Goal: Transaction & Acquisition: Subscribe to service/newsletter

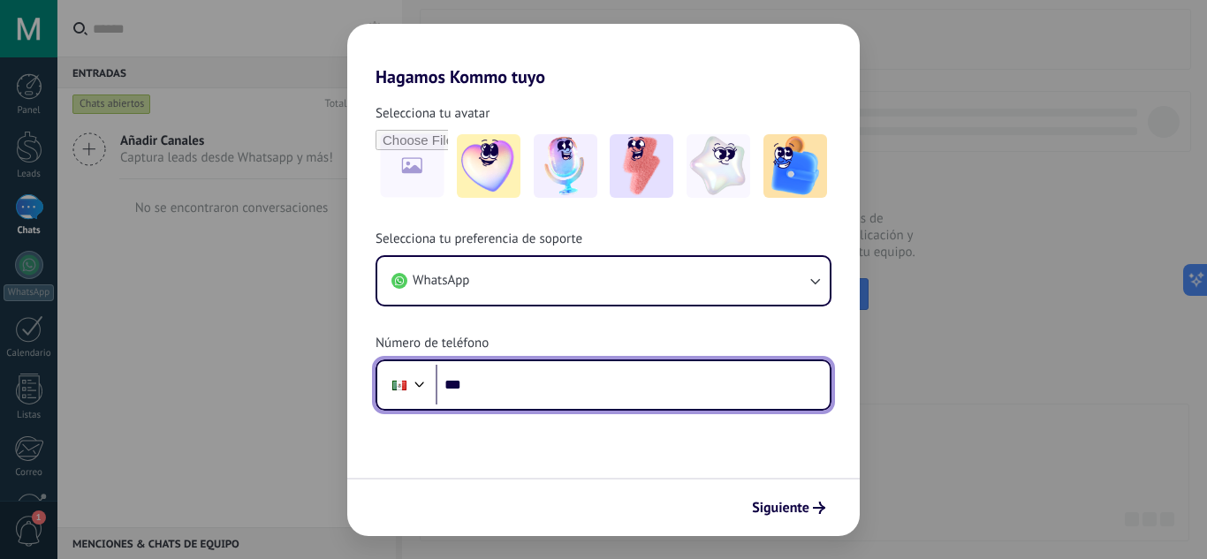
click at [521, 381] on input "***" at bounding box center [633, 385] width 394 height 41
type input "**********"
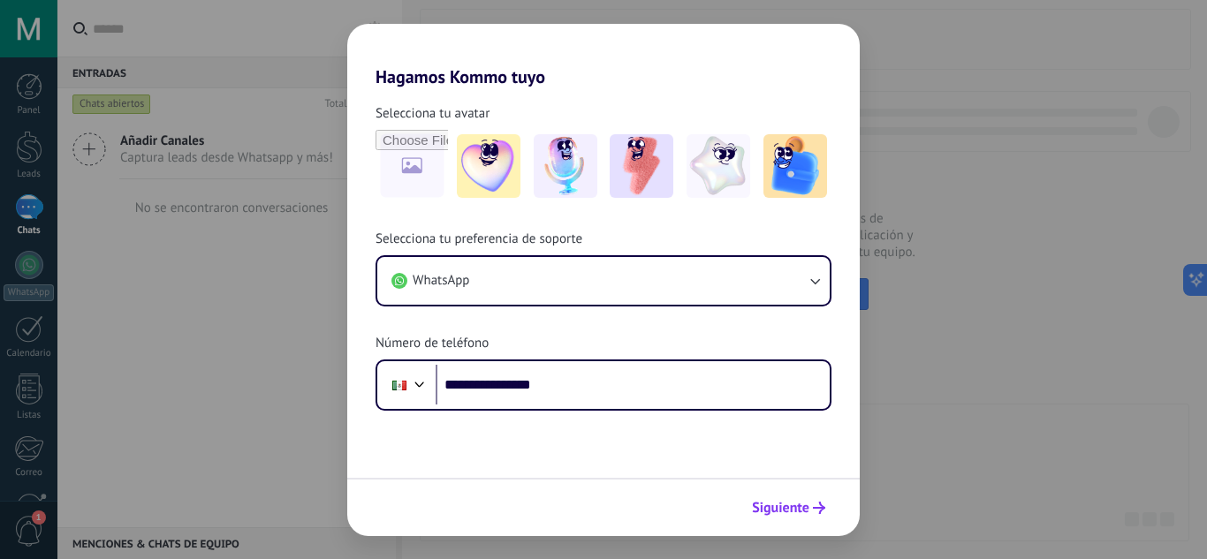
click at [770, 498] on button "Siguiente" at bounding box center [788, 508] width 89 height 30
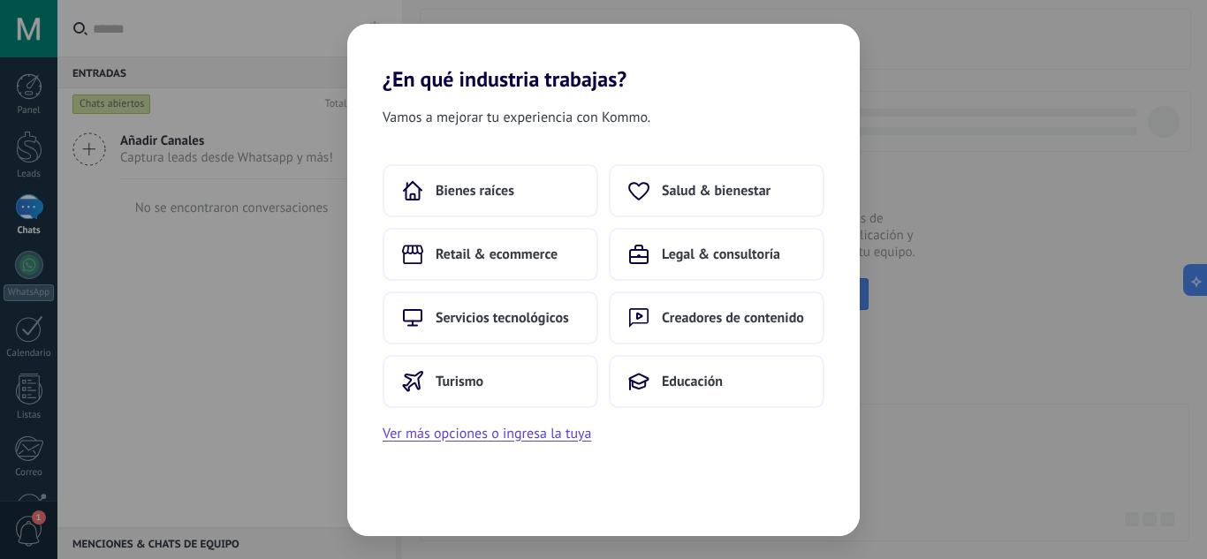
click at [294, 343] on div "¿En qué industria trabajas? Vamos a mejorar tu experiencia con Kommo. Bienes ra…" at bounding box center [603, 279] width 1207 height 559
click at [662, 197] on span "Salud & bienestar" at bounding box center [716, 191] width 109 height 18
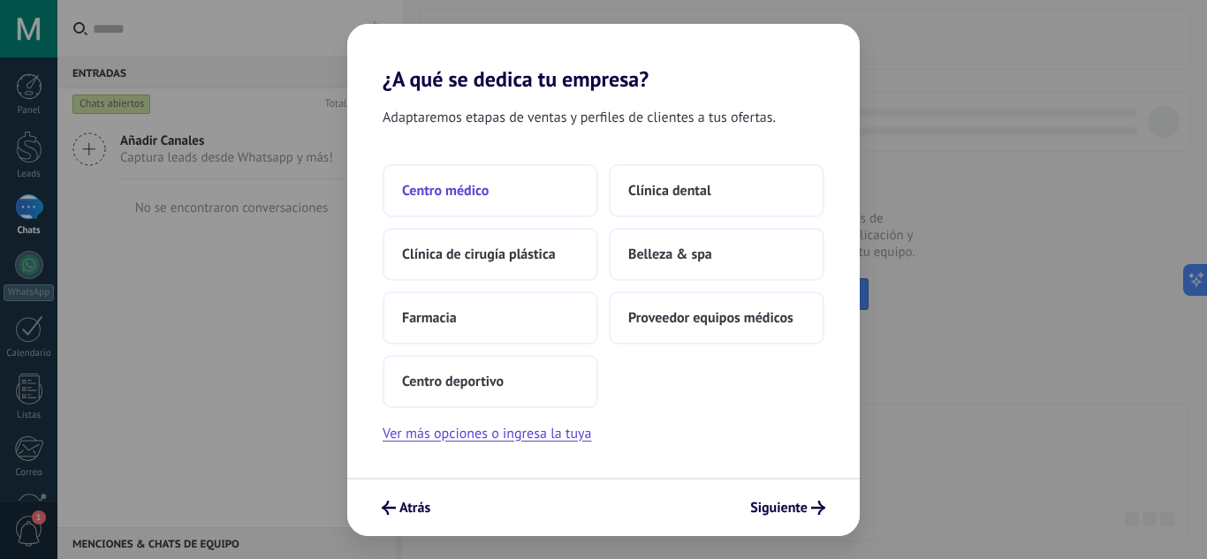
click at [526, 204] on button "Centro médico" at bounding box center [491, 190] width 216 height 53
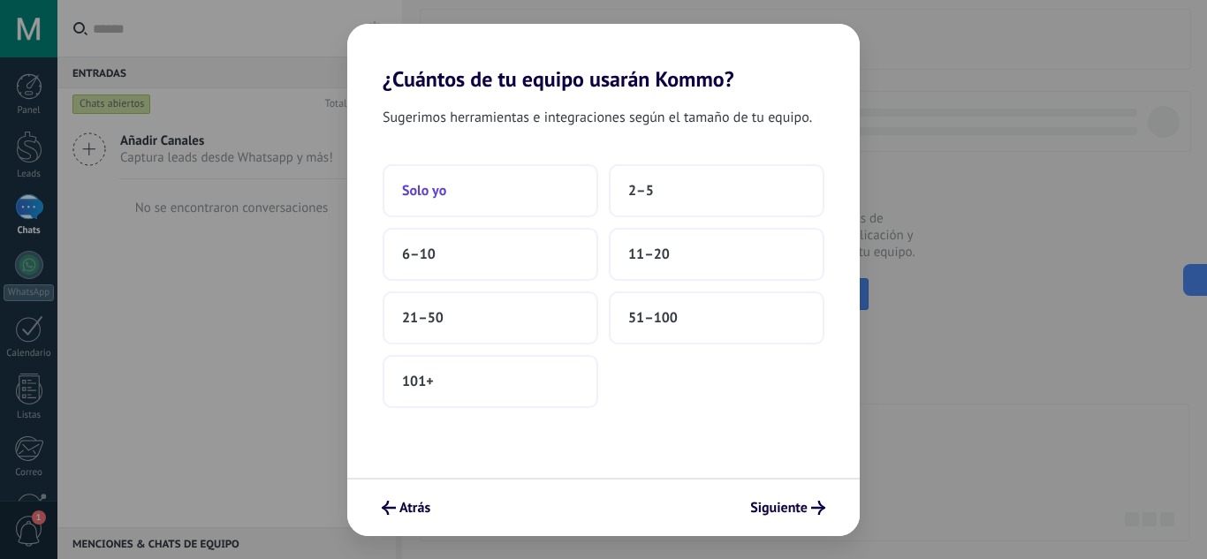
click at [528, 206] on button "Solo yo" at bounding box center [491, 190] width 216 height 53
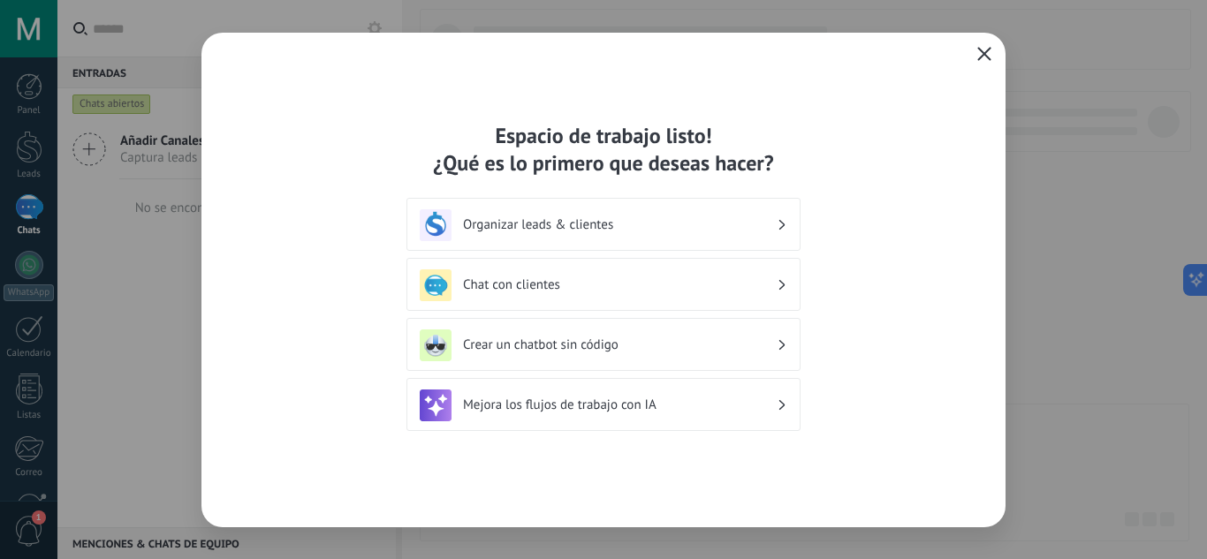
click at [629, 346] on h3 "Crear un chatbot sin código" at bounding box center [620, 345] width 314 height 17
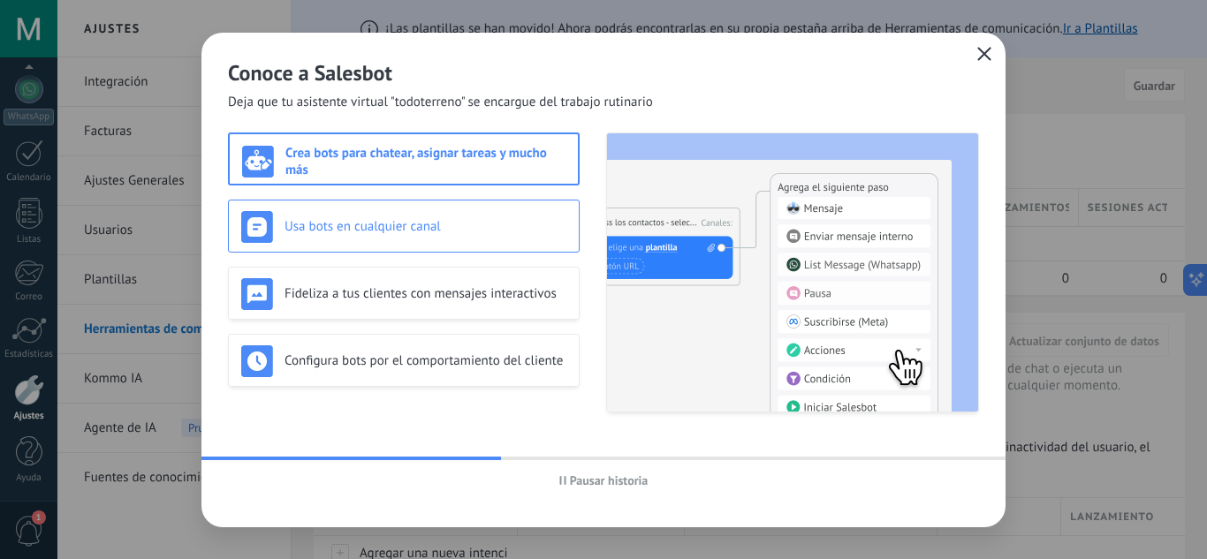
click at [510, 240] on div "Usa bots en cualquier canal" at bounding box center [403, 227] width 325 height 32
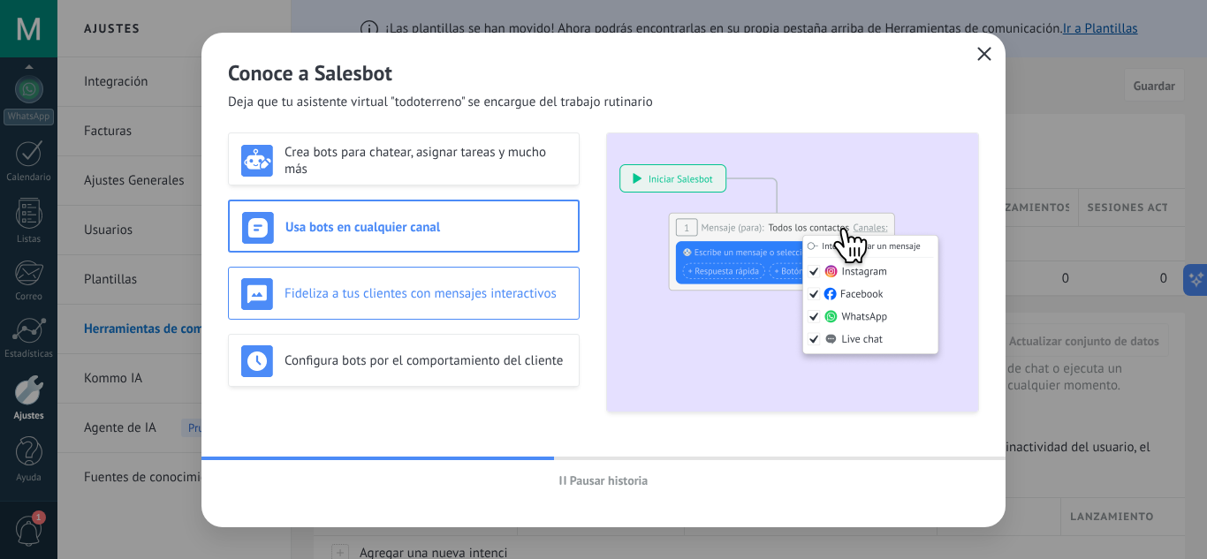
click at [505, 305] on div "Fideliza a tus clientes con mensajes interactivos" at bounding box center [403, 294] width 325 height 32
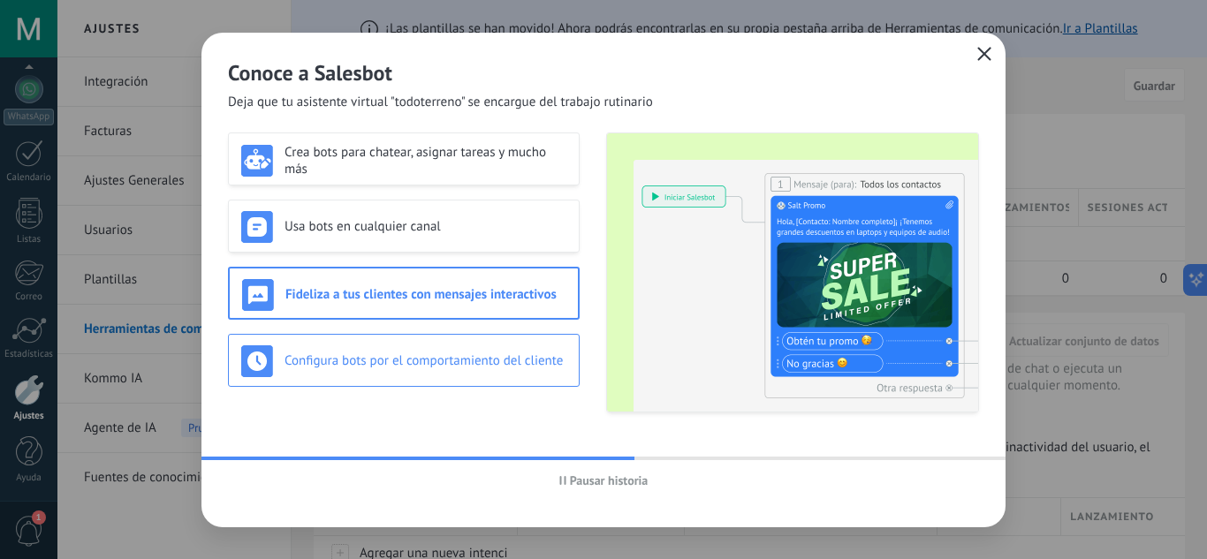
click at [512, 349] on div "Configura bots por el comportamiento del cliente" at bounding box center [403, 361] width 325 height 32
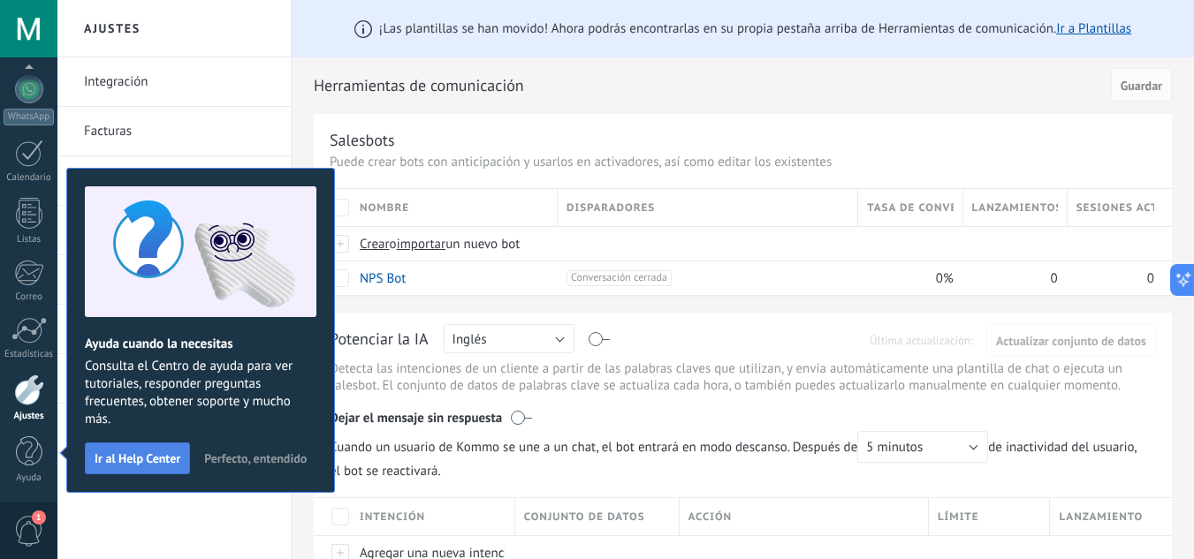
click at [162, 470] on button "Ir al Help Center" at bounding box center [137, 459] width 105 height 32
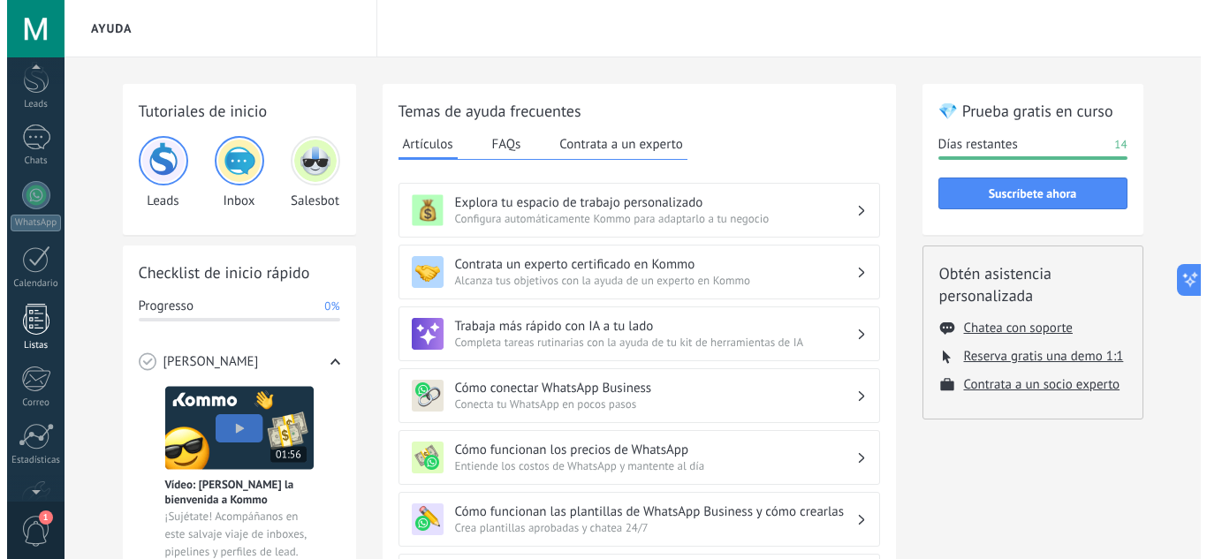
scroll to position [71, 0]
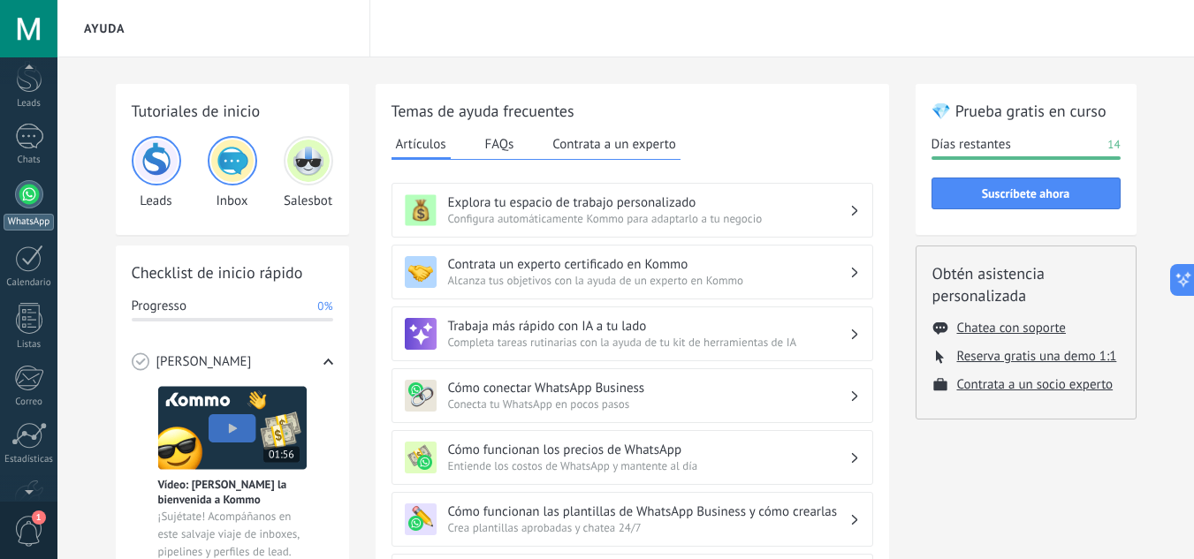
click at [28, 189] on div at bounding box center [29, 194] width 28 height 28
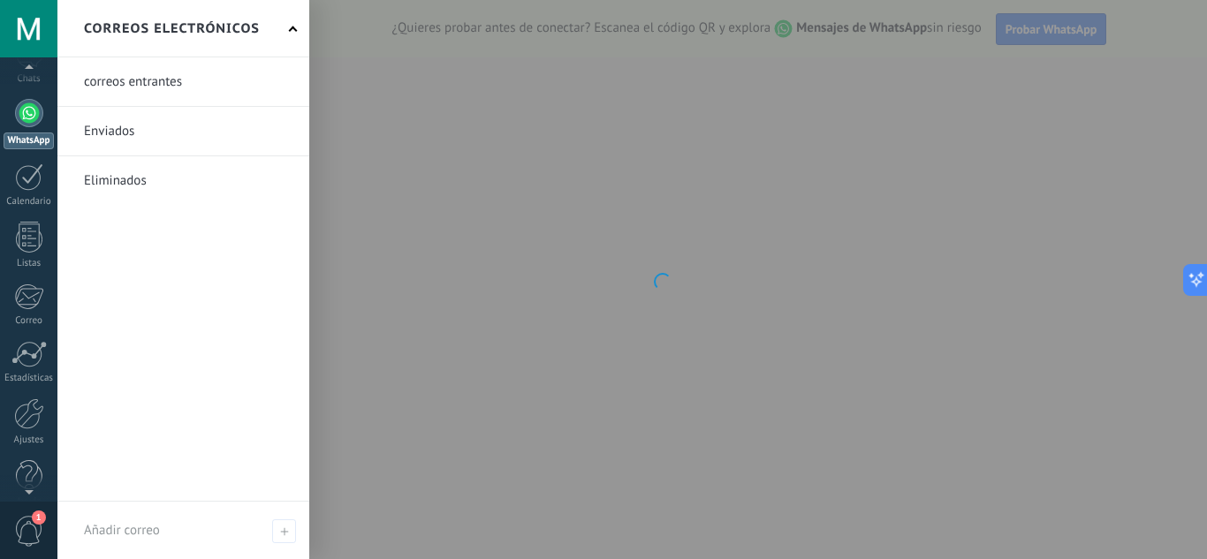
scroll to position [153, 0]
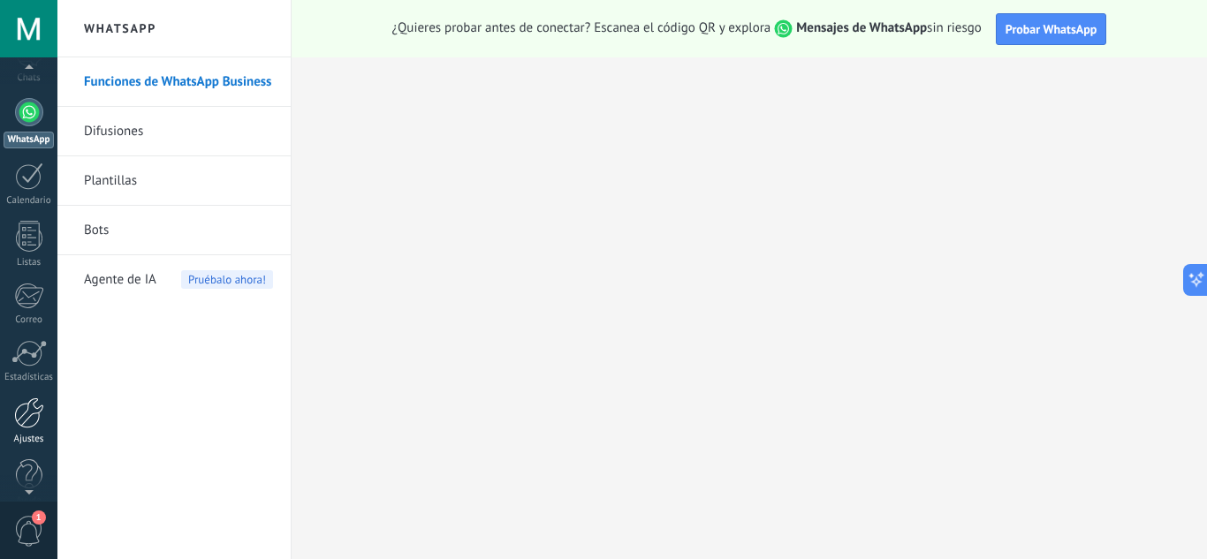
click at [35, 419] on div at bounding box center [29, 413] width 30 height 31
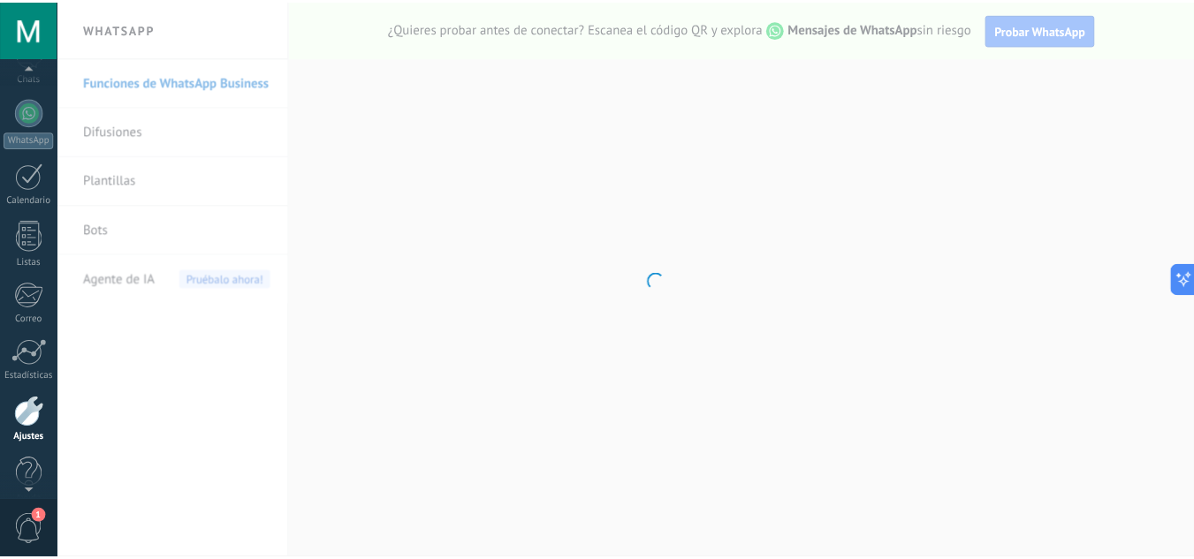
scroll to position [176, 0]
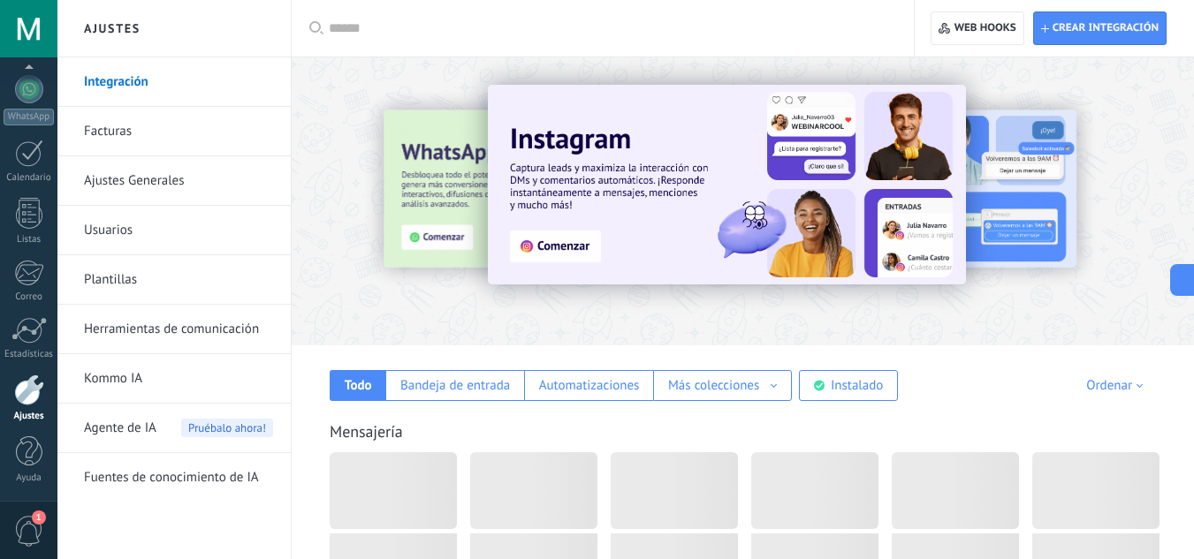
click at [150, 140] on link "Facturas" at bounding box center [178, 131] width 189 height 49
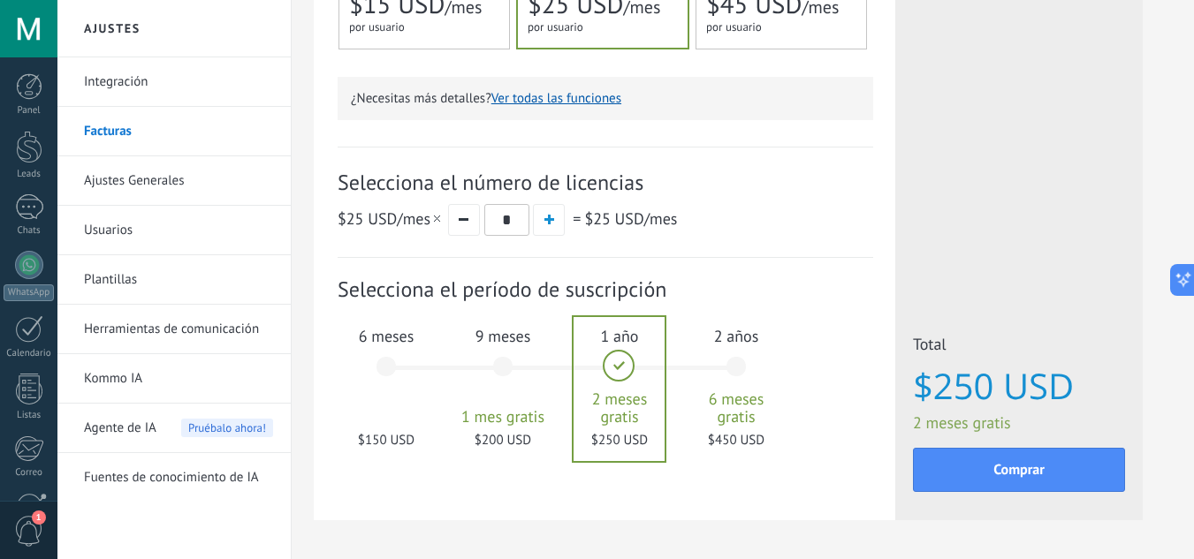
scroll to position [516, 0]
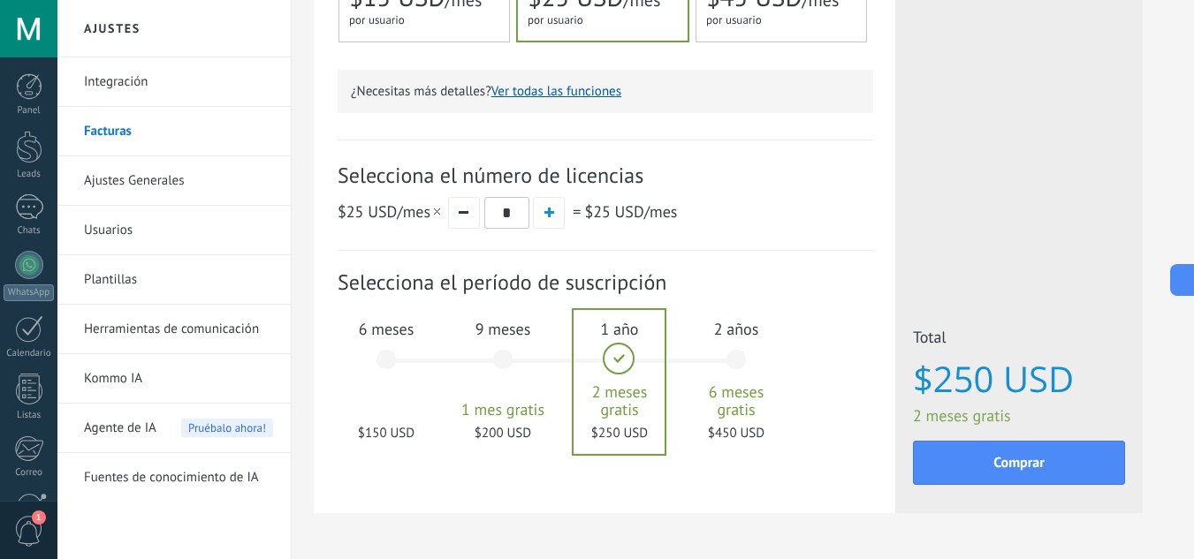
click at [362, 406] on div "6 meses $150 USD" at bounding box center [385, 368] width 95 height 125
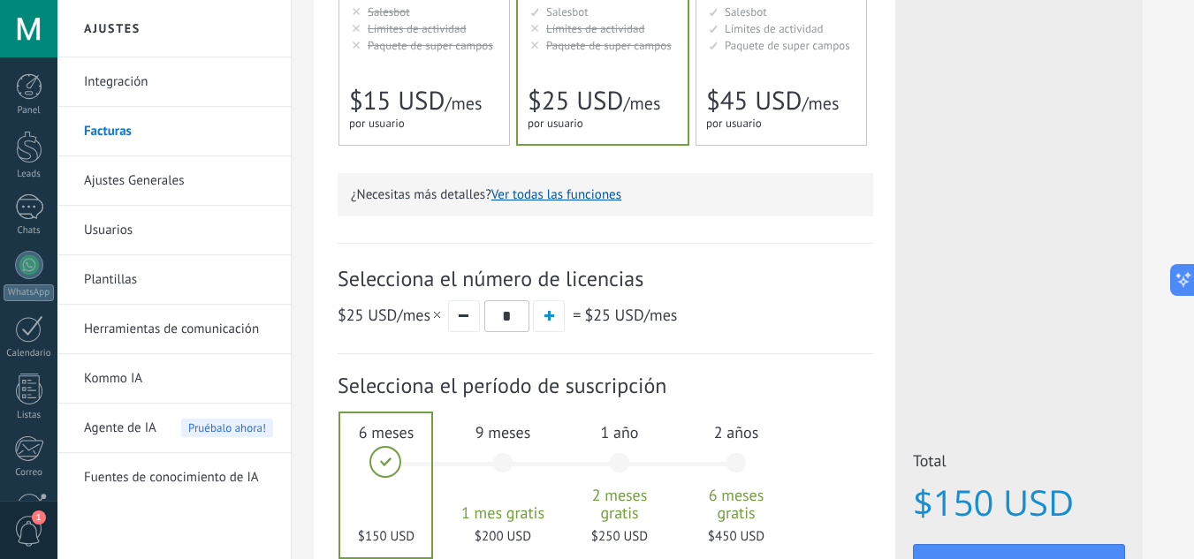
scroll to position [573, 0]
